Goal: Find contact information: Find contact information

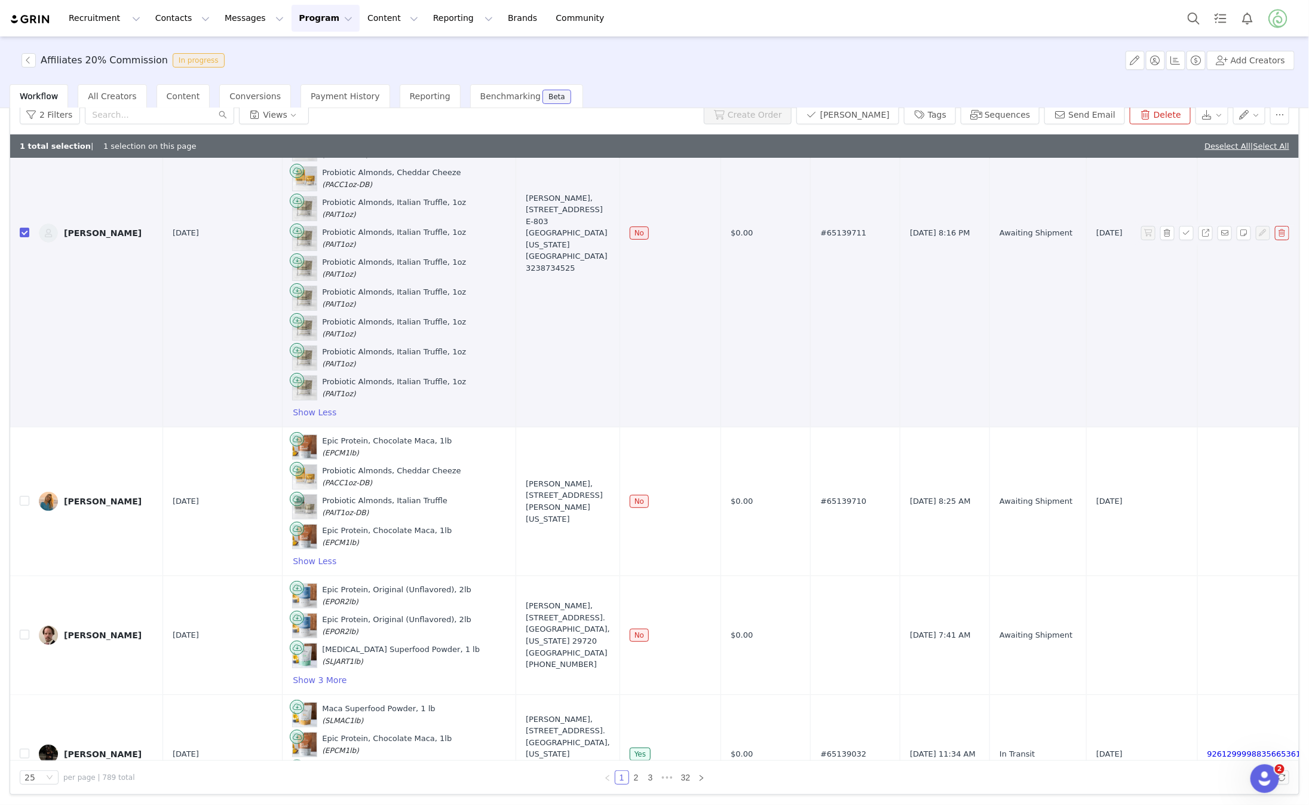
scroll to position [301, 0]
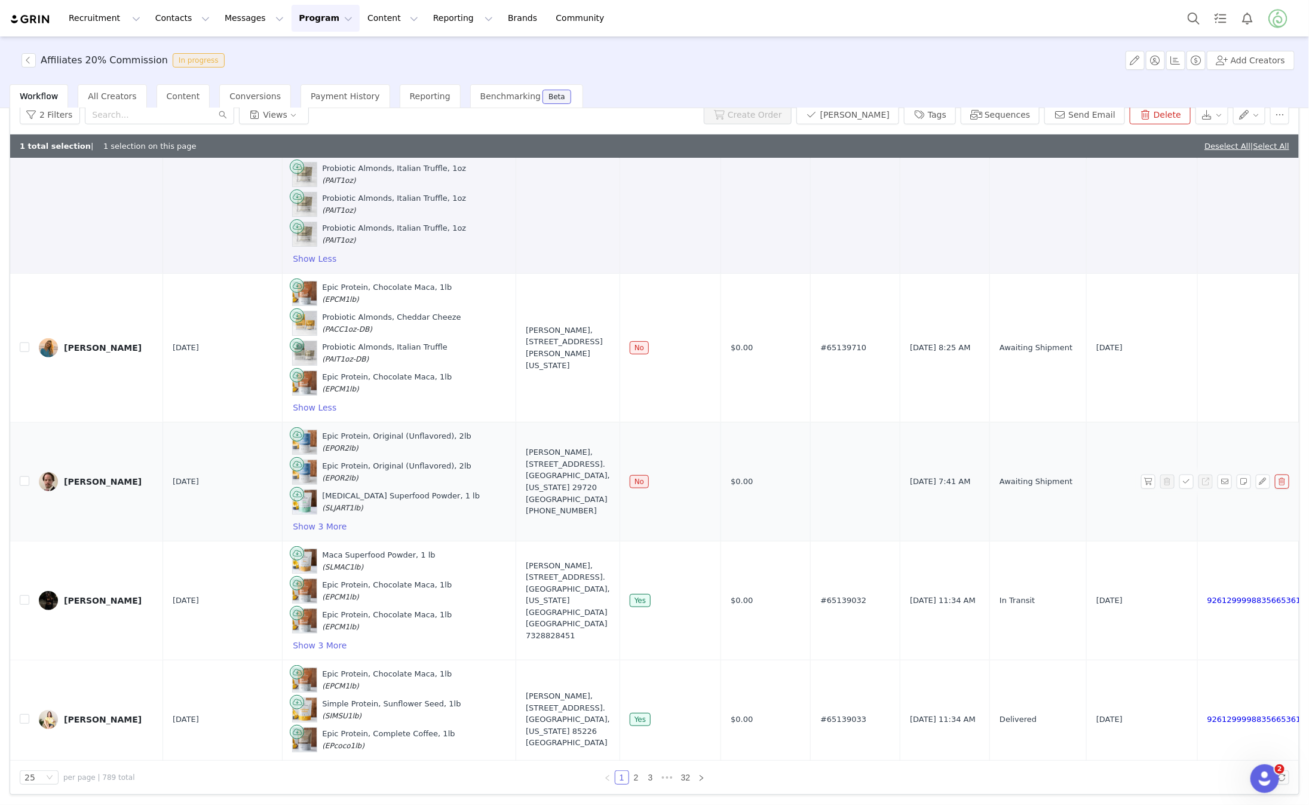
click at [91, 477] on div "[PERSON_NAME]" at bounding box center [103, 482] width 78 height 10
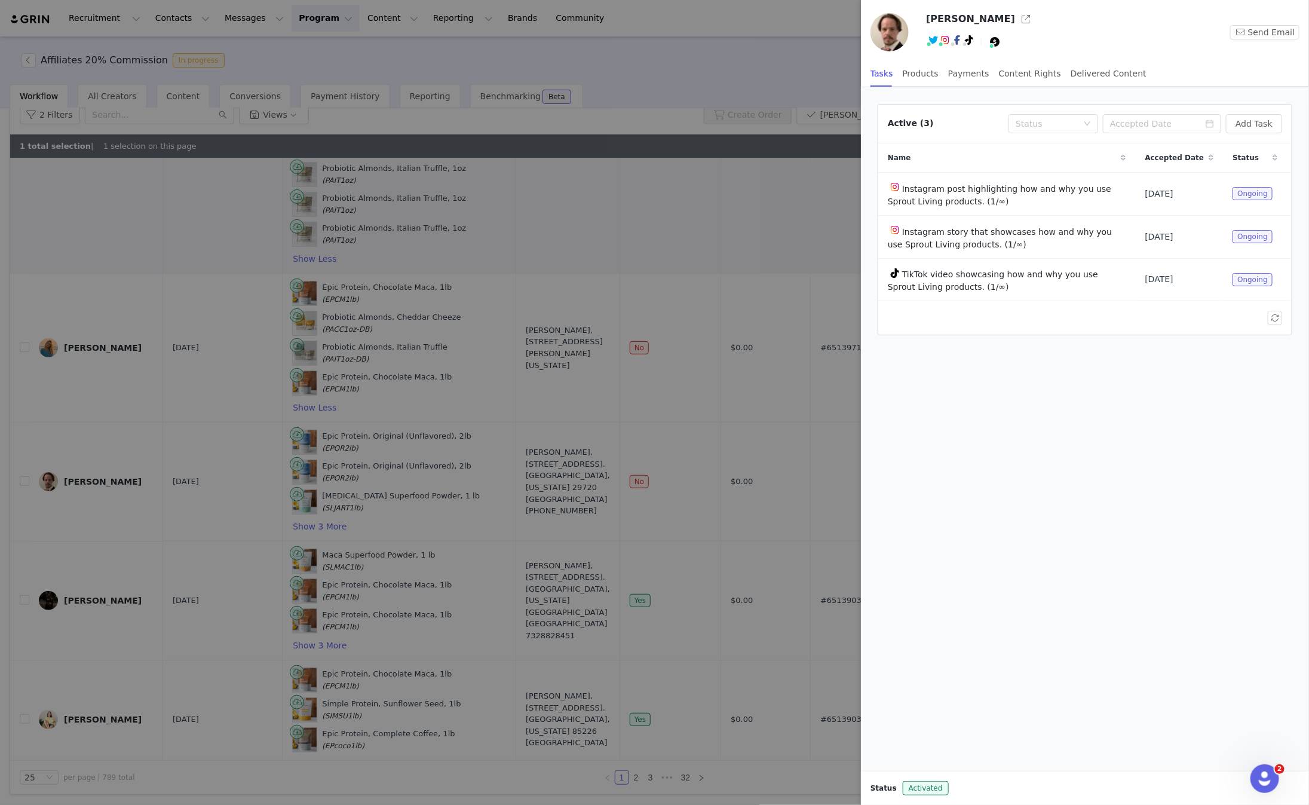
click at [893, 26] on img at bounding box center [890, 32] width 38 height 38
click at [942, 66] on link "@secpress" at bounding box center [955, 67] width 45 height 10
click at [944, 63] on link "@thealancmoore" at bounding box center [958, 67] width 71 height 10
click at [1076, 72] on div "Delivered Content" at bounding box center [1109, 73] width 76 height 27
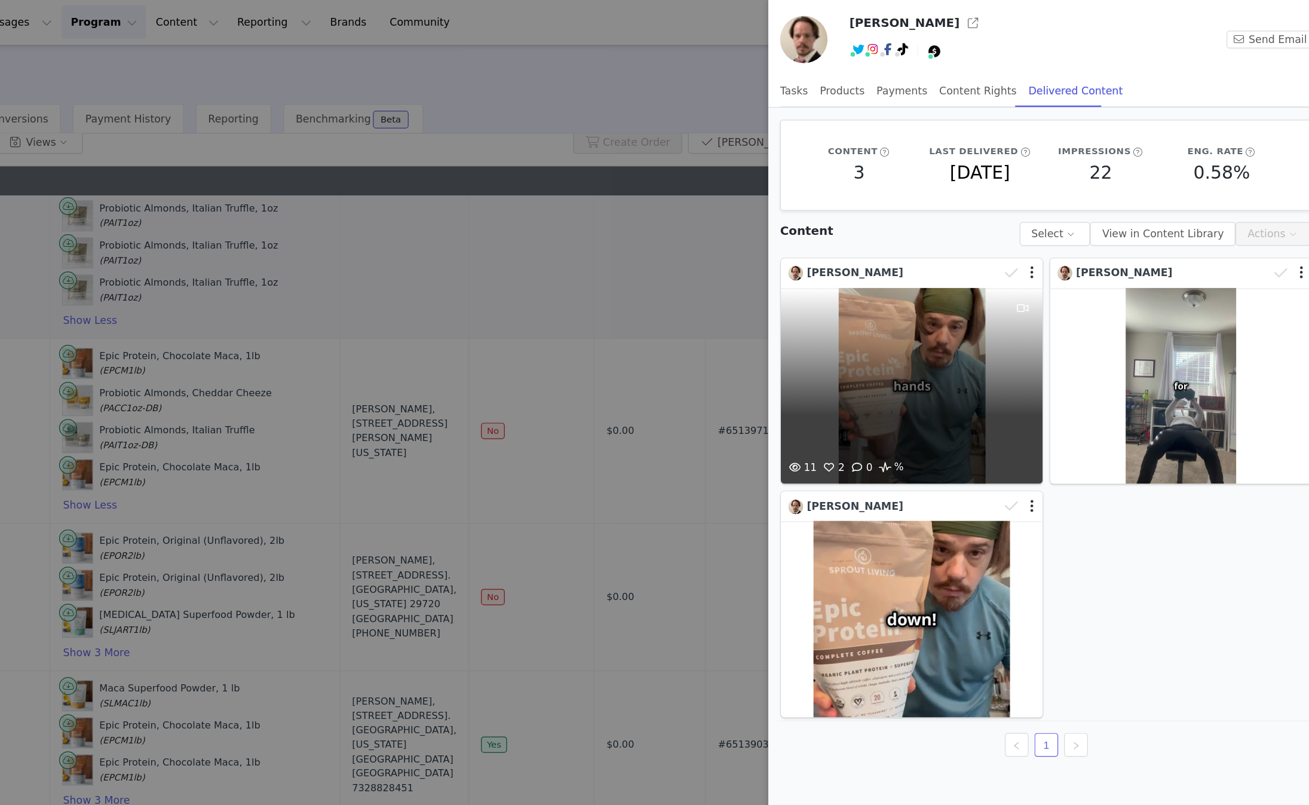
click at [990, 302] on div "11 2 0 %" at bounding box center [976, 311] width 211 height 158
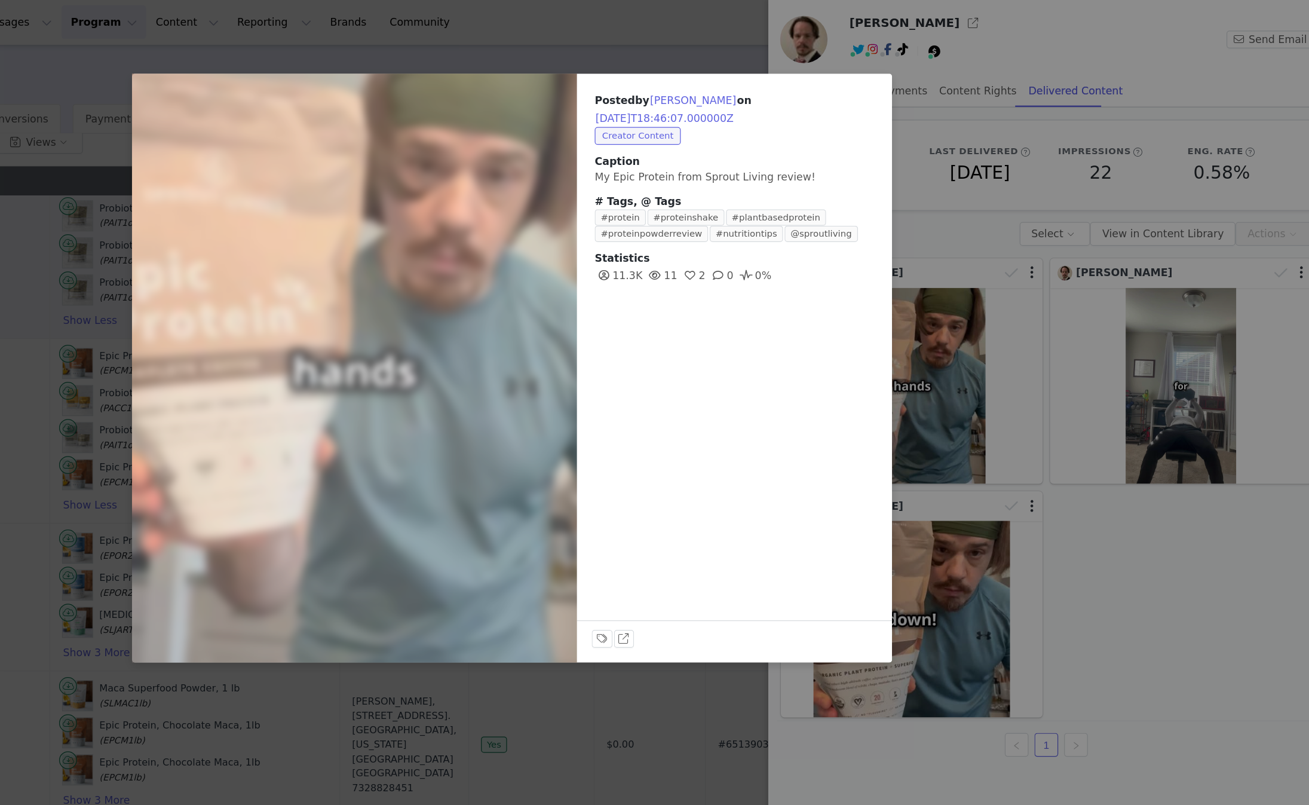
click at [1089, 275] on div "Posted by [PERSON_NAME] on [DATE]T18:46:07.000000Z Creator Content Caption My E…" at bounding box center [654, 402] width 1309 height 805
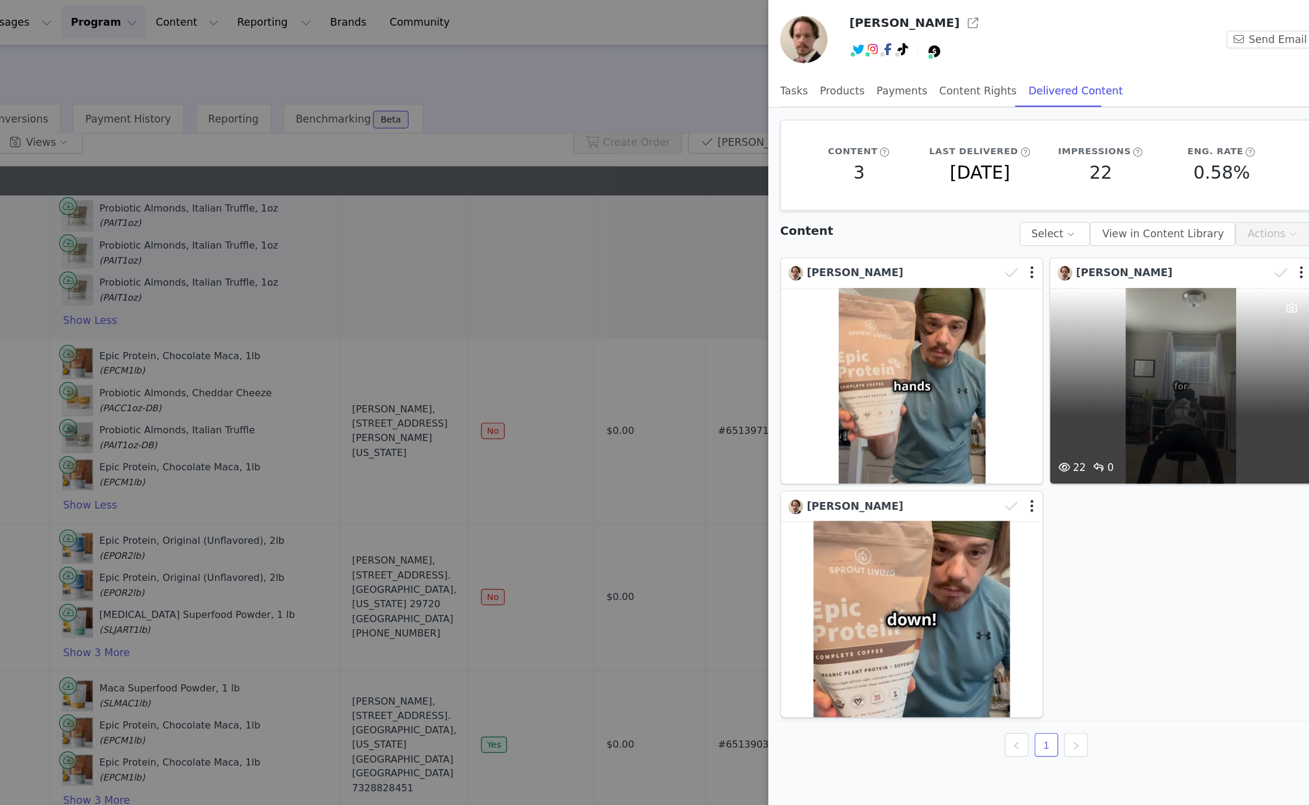
click at [1151, 262] on div "22 0" at bounding box center [1193, 311] width 211 height 158
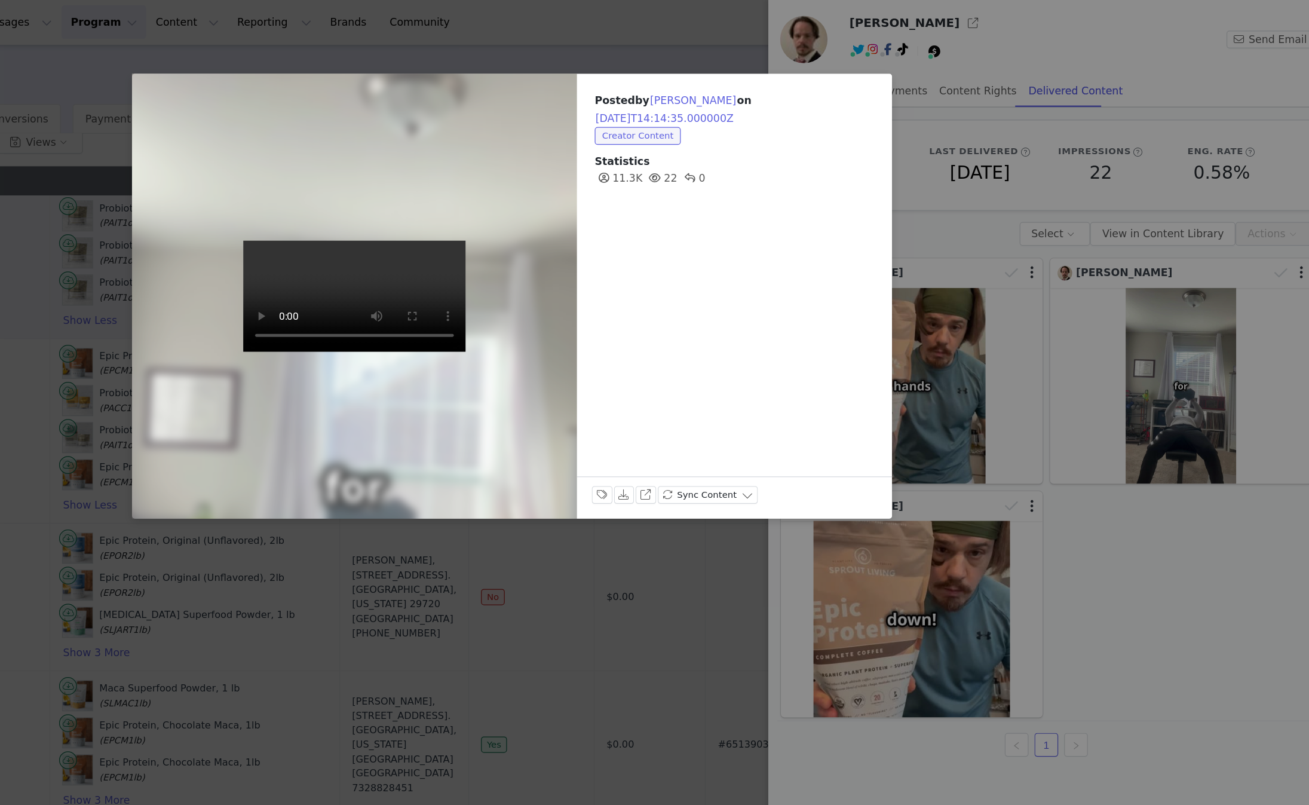
click at [1048, 70] on div "Posted by [PERSON_NAME] on [DATE]T14:14:35.000000Z Creator Content Statistics 1…" at bounding box center [654, 402] width 1309 height 805
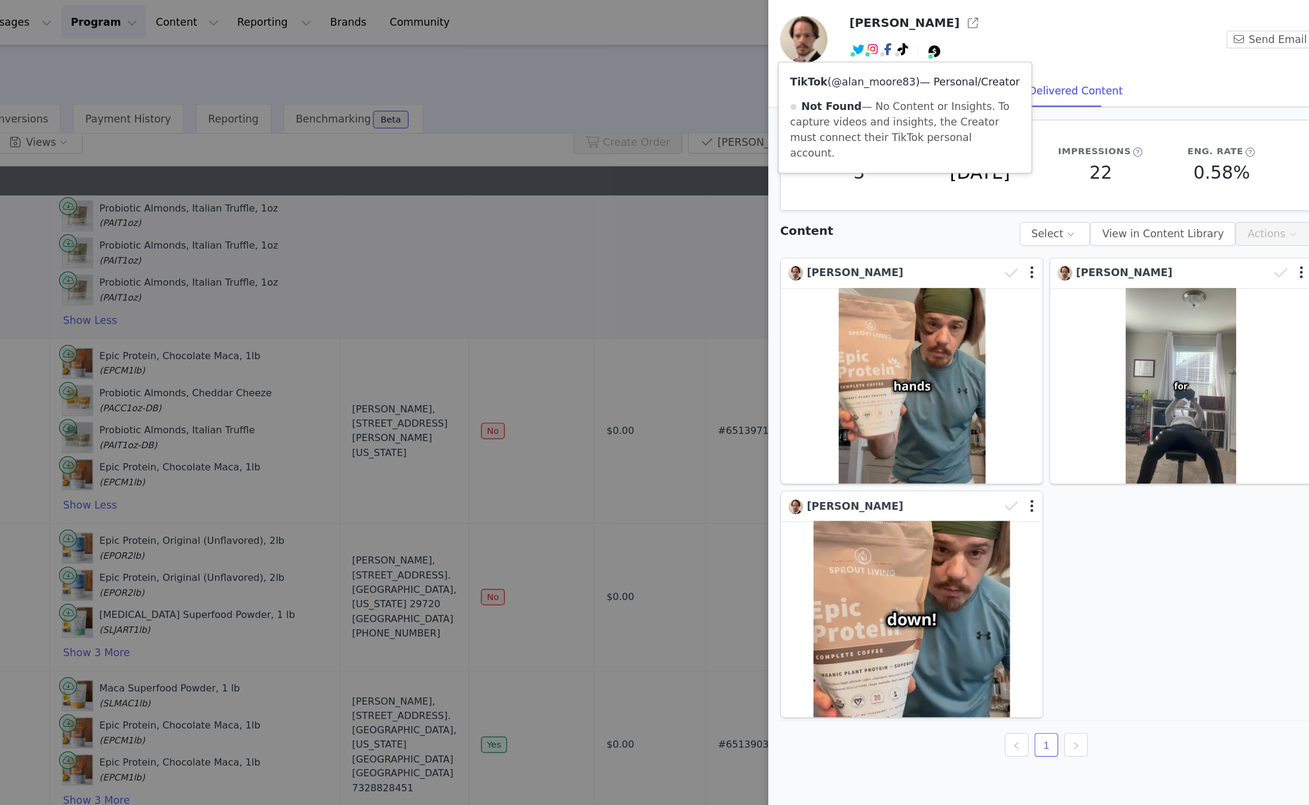
click at [956, 67] on link "@alan_moore83" at bounding box center [946, 67] width 68 height 10
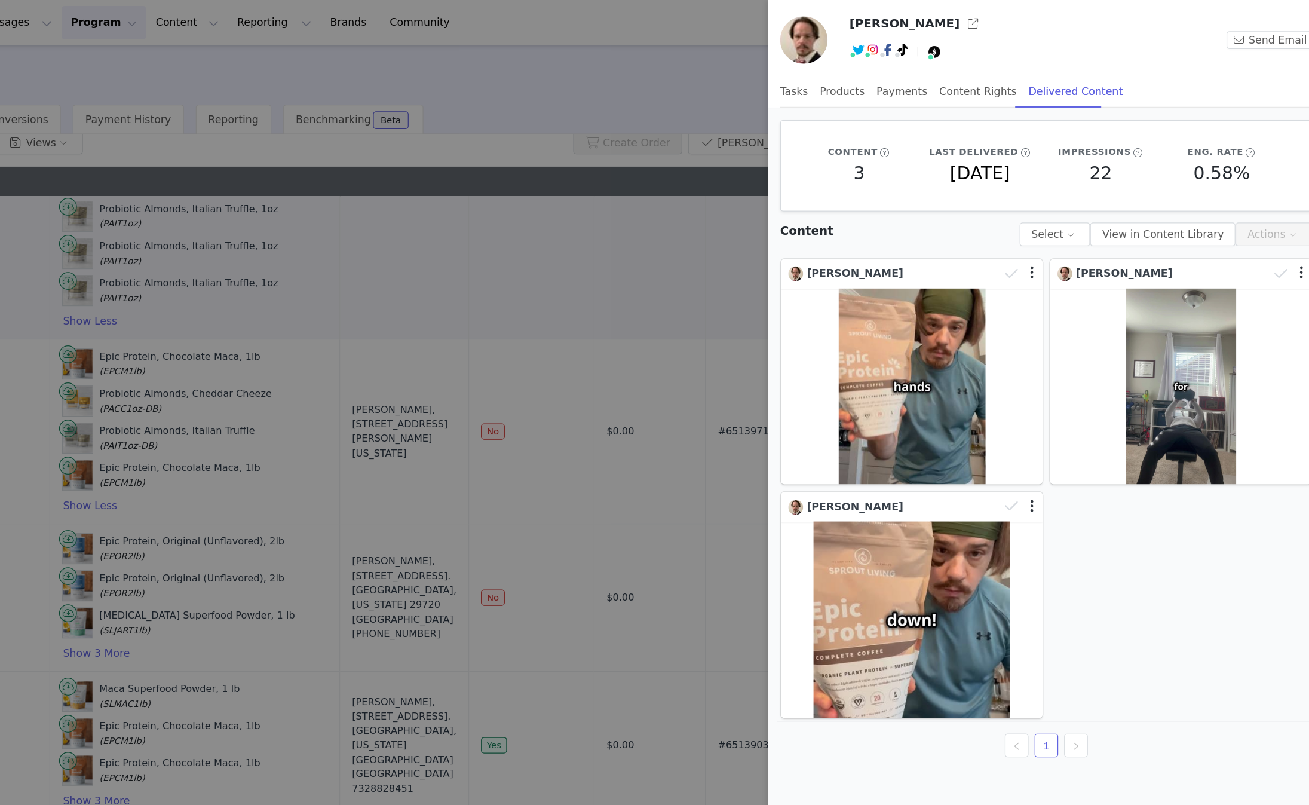
click at [1145, 41] on div "Twitter ( @SecPress ) Connected Instagram ( @thealancmoore ) — Standard Connect…" at bounding box center [1057, 42] width 262 height 27
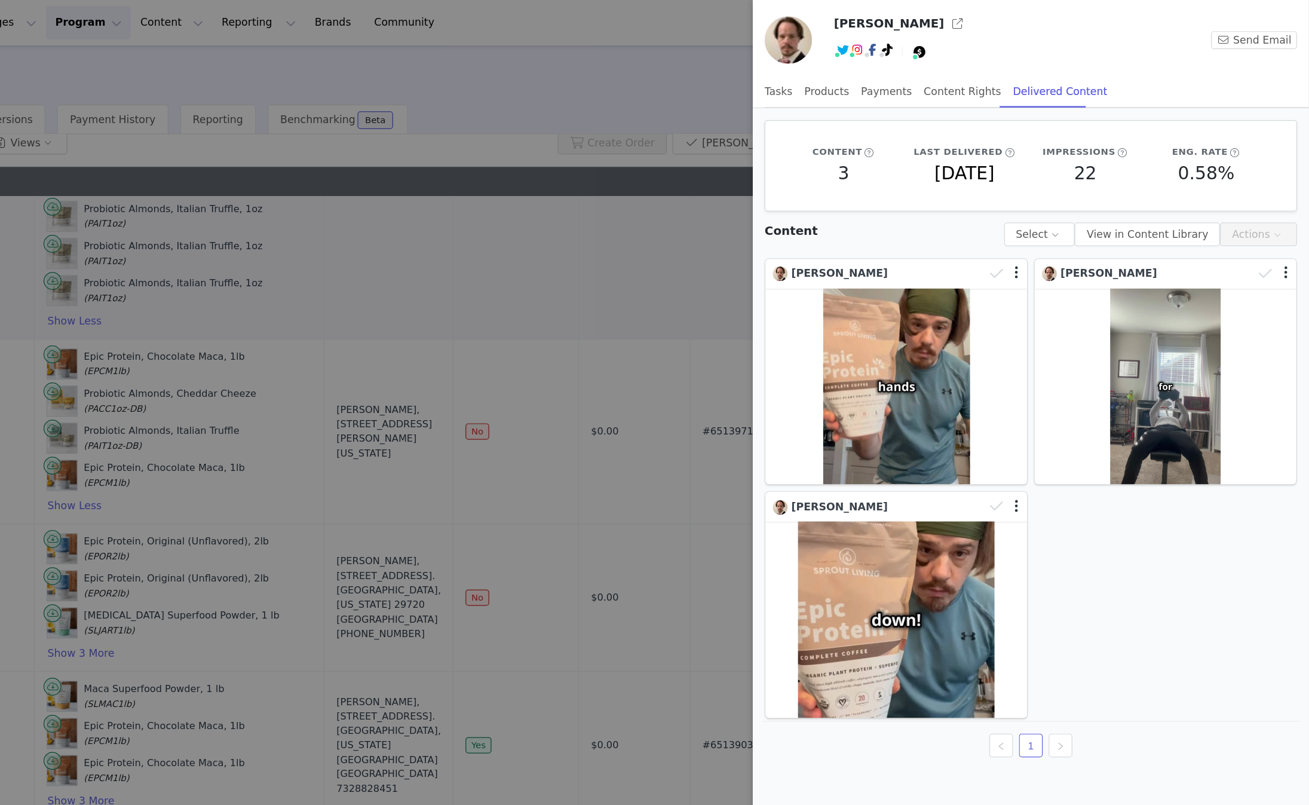
scroll to position [0, 0]
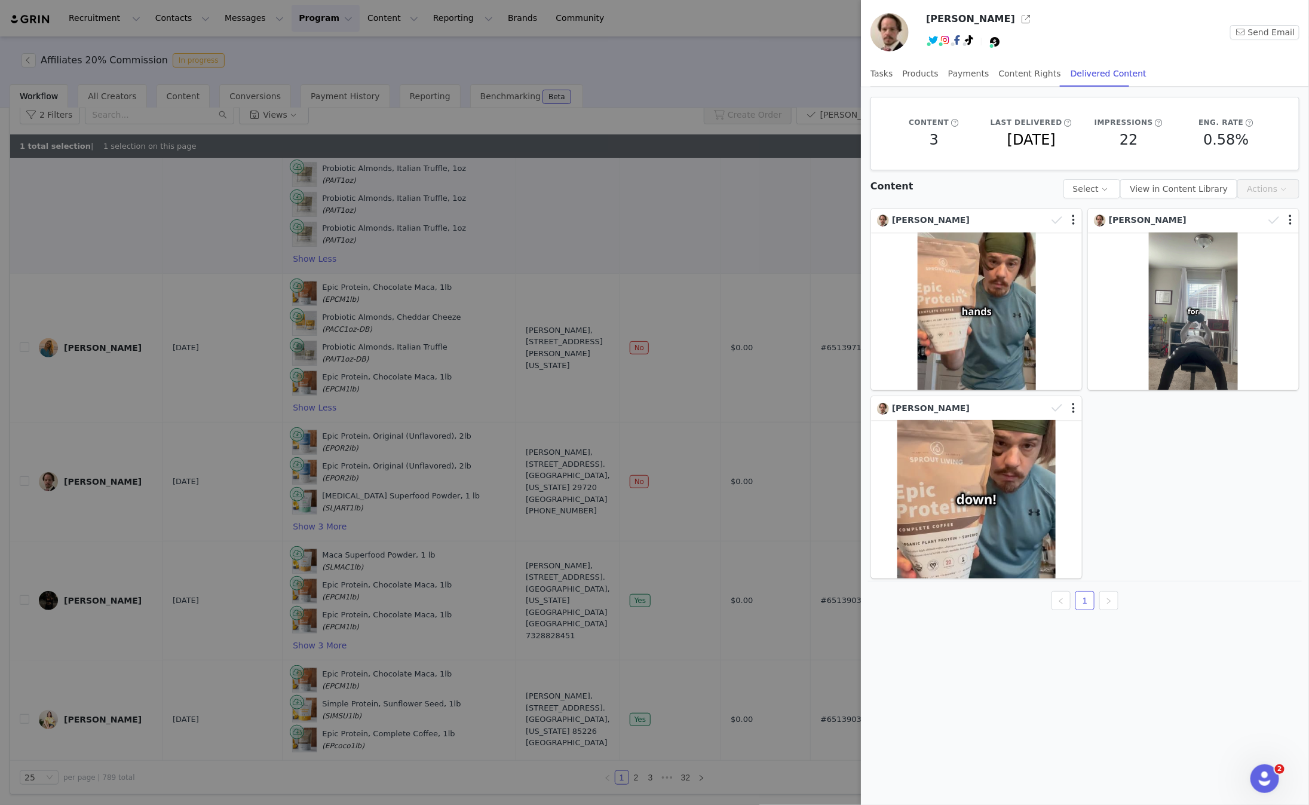
click at [704, 234] on div at bounding box center [654, 402] width 1309 height 805
